Goal: Task Accomplishment & Management: Use online tool/utility

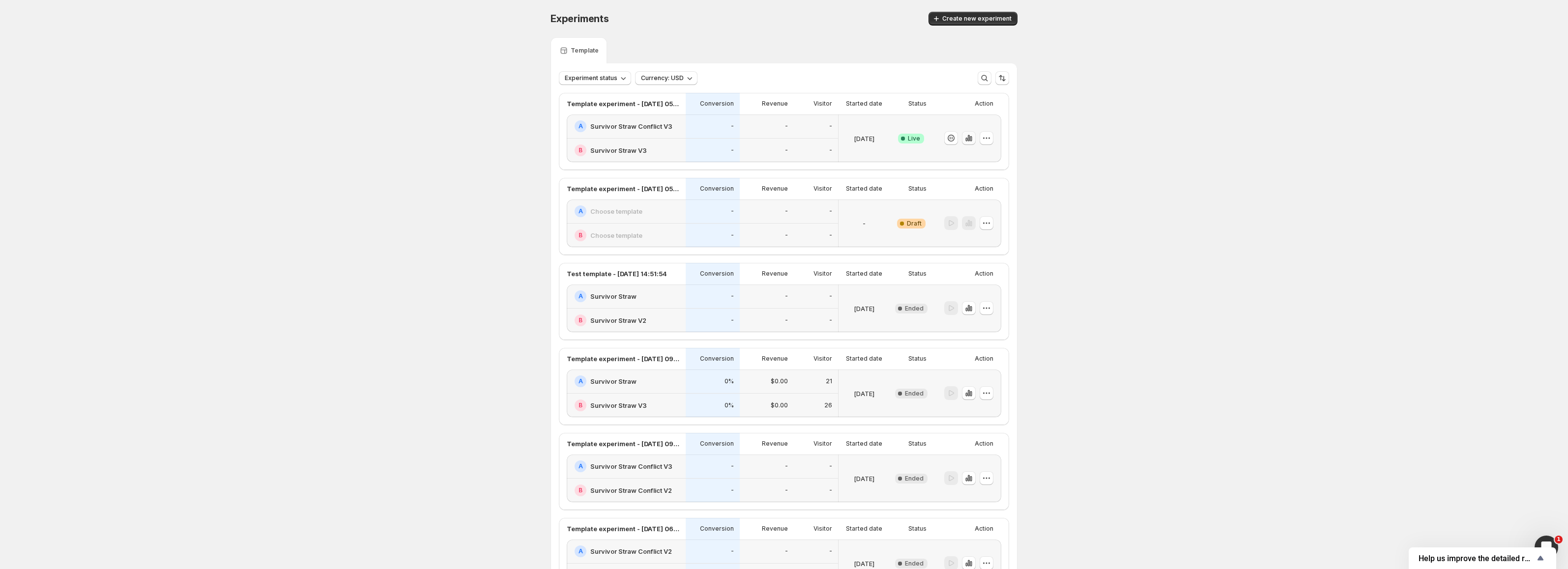
click at [971, 143] on button "button" at bounding box center [968, 138] width 14 height 14
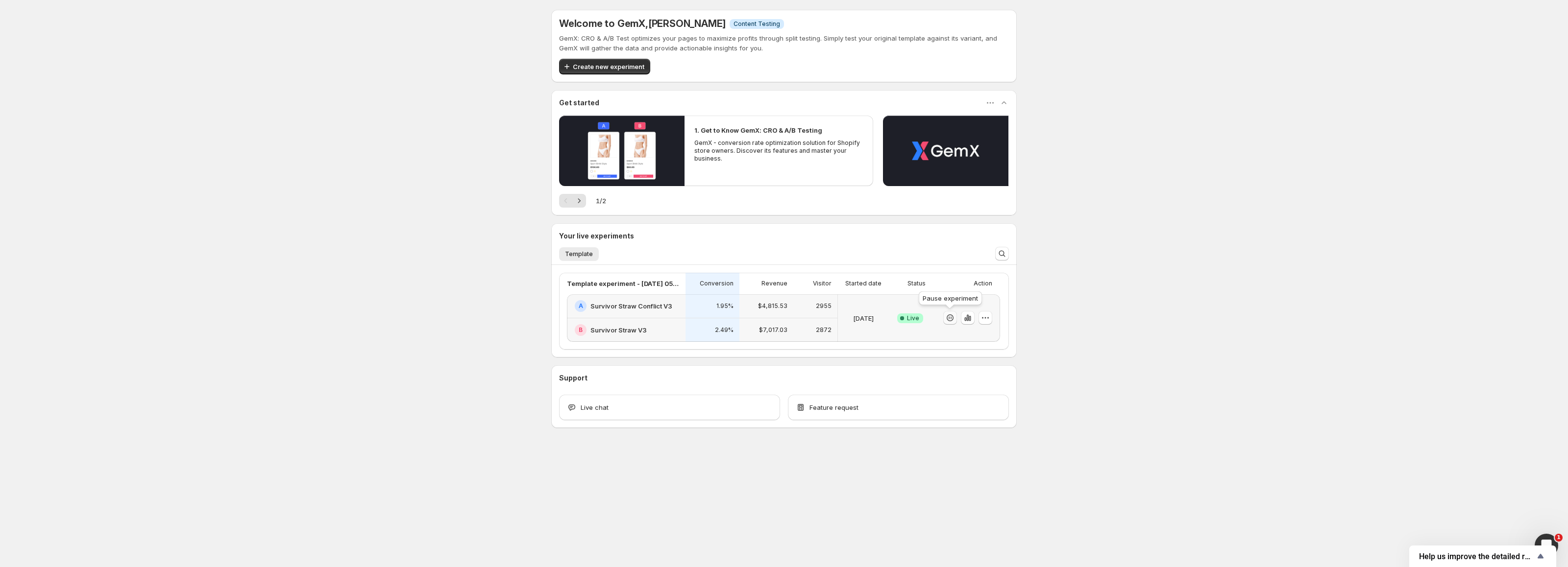
click at [950, 320] on icon "button" at bounding box center [950, 318] width 10 height 10
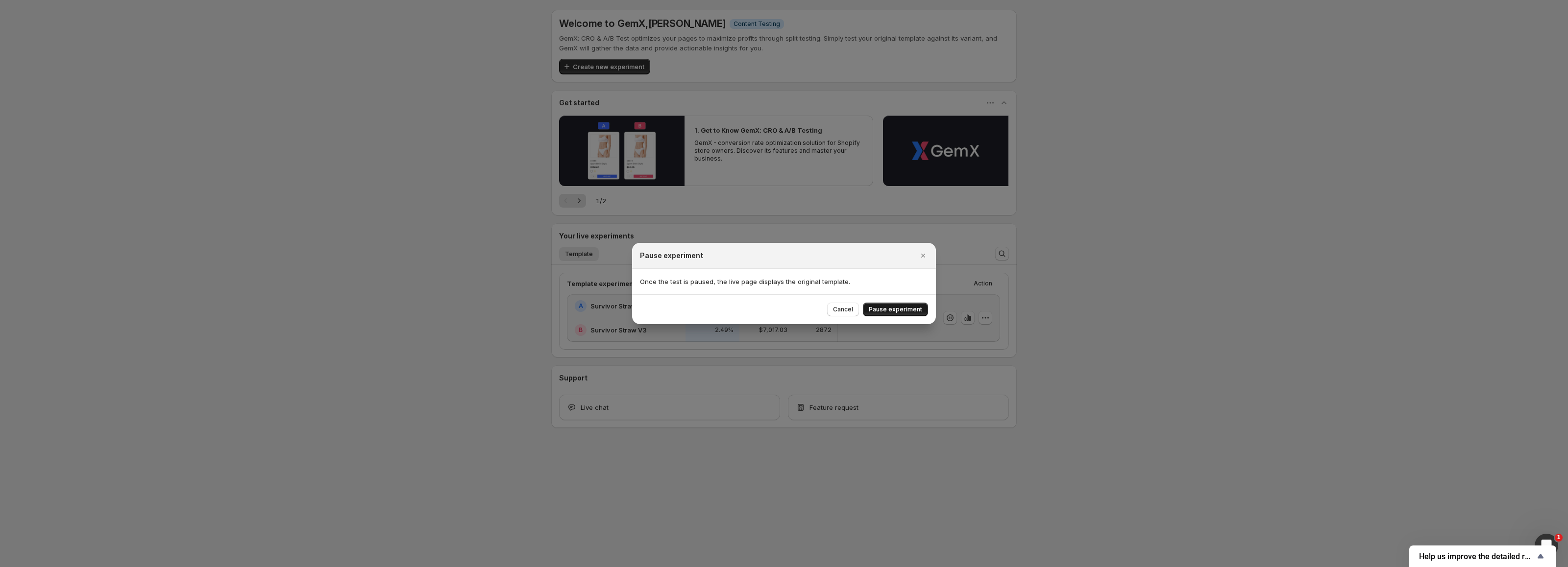
click at [890, 310] on span "Pause experiment" at bounding box center [895, 309] width 54 height 8
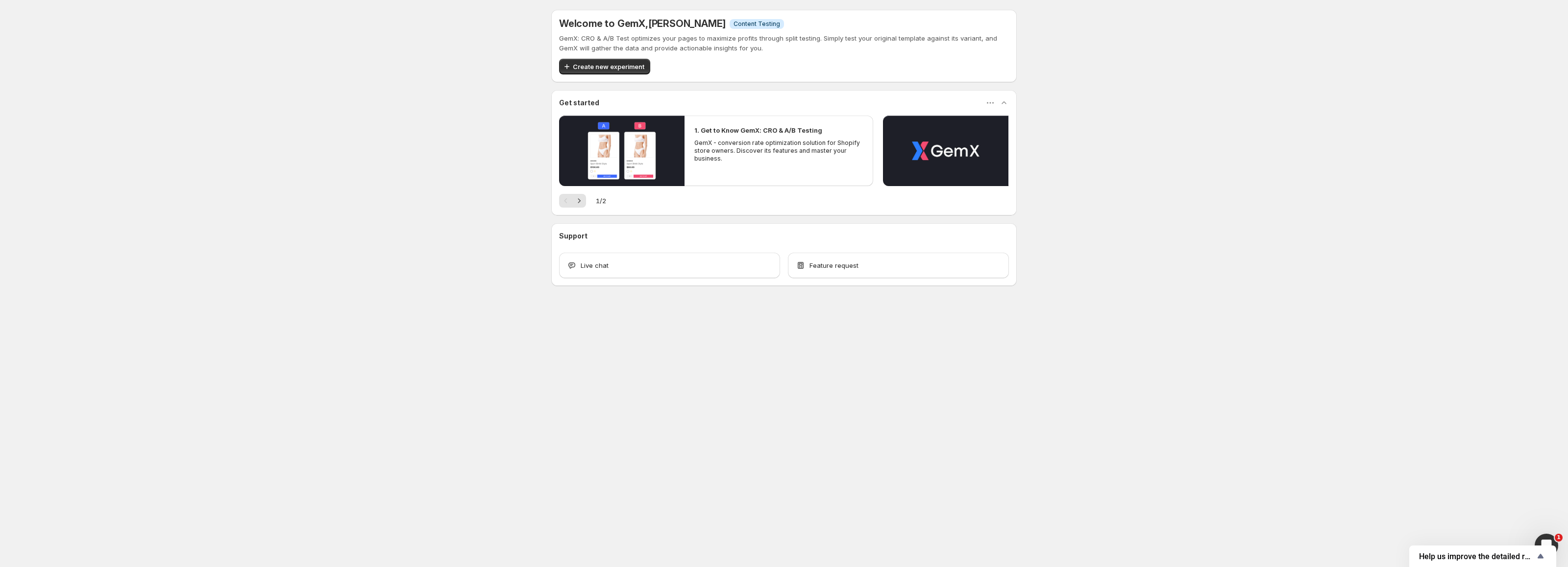
click at [257, 212] on div "Welcome to GemX , [PERSON_NAME] Info Content Testing GemX: CRO & A/B Test optim…" at bounding box center [784, 169] width 1568 height 339
